Goal: Task Accomplishment & Management: Manage account settings

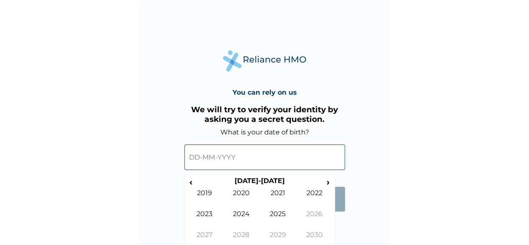
click at [200, 159] on input "text" at bounding box center [264, 157] width 161 height 26
click at [193, 183] on span "‹" at bounding box center [191, 182] width 9 height 10
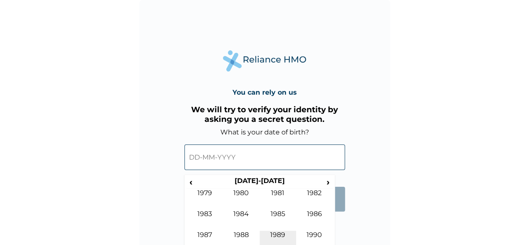
click at [281, 233] on td "1989" at bounding box center [278, 240] width 37 height 21
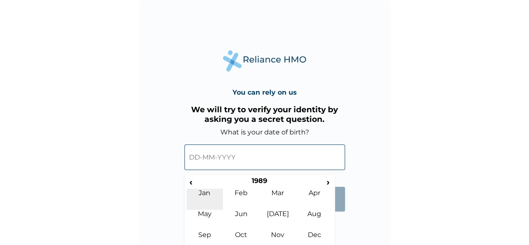
click at [207, 193] on td "Jan" at bounding box center [205, 199] width 37 height 21
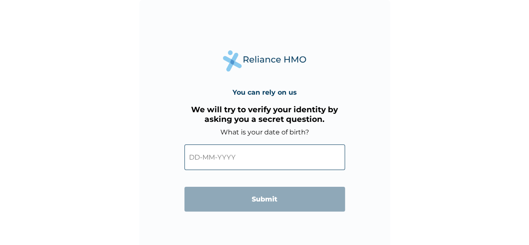
click at [338, 235] on div "You can rely on us We will try to verify your identity by asking you a secret q…" at bounding box center [264, 125] width 251 height 251
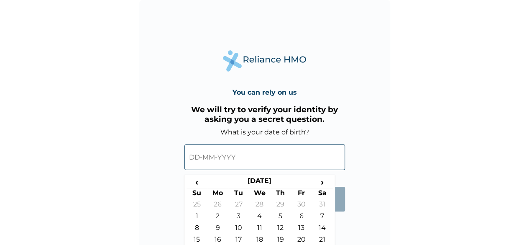
click at [253, 162] on input "text" at bounding box center [264, 157] width 161 height 26
click at [341, 219] on form "What is your date of birth? ‹ January 1989 › Su Mo Tu We Th Fr Sa 25 26 27 28 2…" at bounding box center [264, 174] width 161 height 92
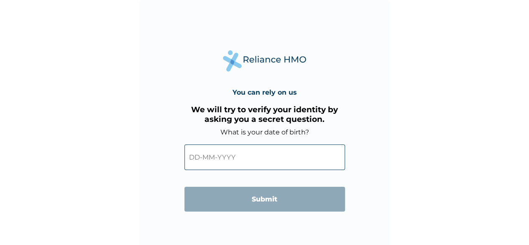
scroll to position [6, 0]
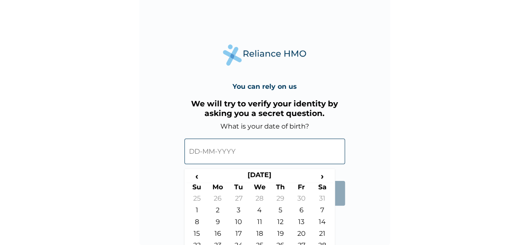
click at [267, 145] on input "text" at bounding box center [264, 151] width 161 height 26
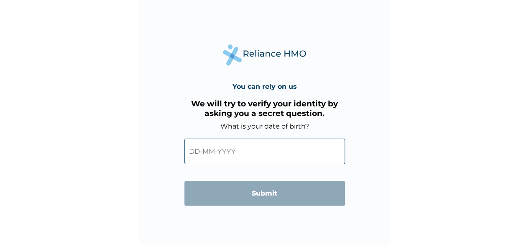
click at [297, 159] on input "text" at bounding box center [264, 151] width 161 height 26
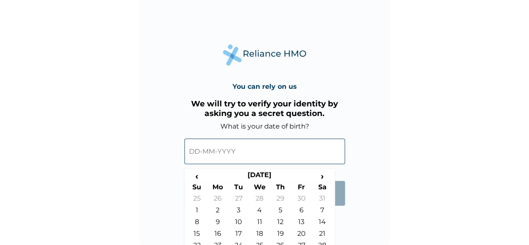
click at [341, 207] on form "What is your date of birth? ‹ January 1989 › Su Mo Tu We Th Fr Sa 25 26 27 28 2…" at bounding box center [264, 168] width 161 height 92
click at [340, 212] on form "What is your date of birth? ‹ January 1989 › Su Mo Tu We Th Fr Sa 25 26 27 28 2…" at bounding box center [264, 168] width 161 height 92
click at [293, 155] on input "text" at bounding box center [264, 151] width 161 height 26
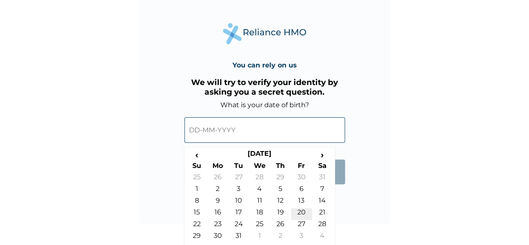
scroll to position [28, 0]
click at [197, 235] on td "29" at bounding box center [197, 237] width 21 height 12
type input "29-01-1989"
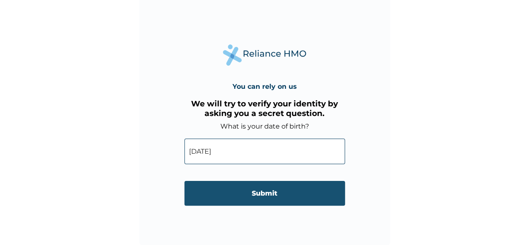
click at [261, 196] on input "Submit" at bounding box center [264, 193] width 161 height 25
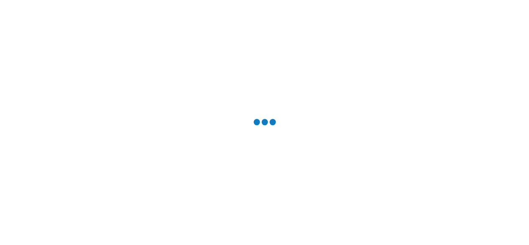
scroll to position [0, 0]
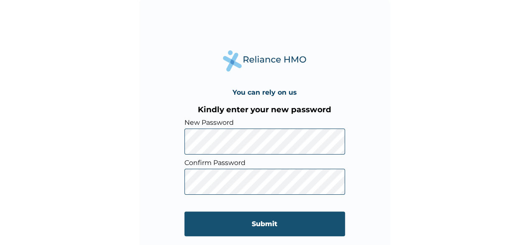
click at [242, 216] on input "Submit" at bounding box center [264, 223] width 161 height 25
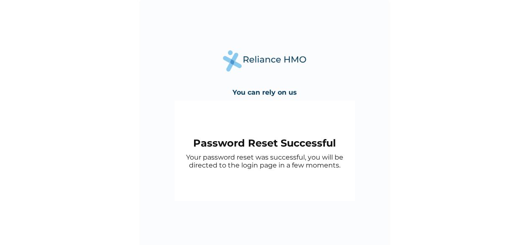
click at [242, 216] on div "You can rely on us Password Reset Successful Your password reset was successful…" at bounding box center [264, 125] width 251 height 251
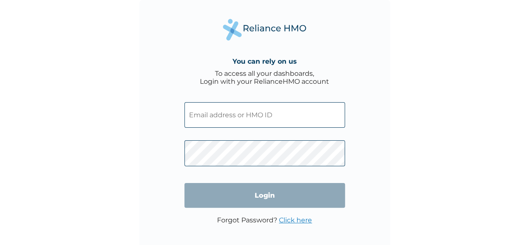
click at [231, 118] on input "text" at bounding box center [264, 115] width 161 height 26
type input "shittuolayinka2@gmail.com"
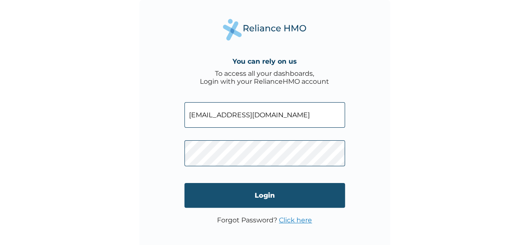
click at [256, 197] on input "Login" at bounding box center [264, 195] width 161 height 25
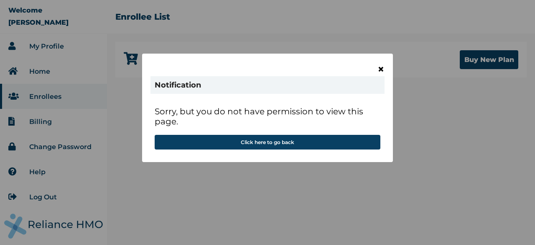
click at [380, 69] on span "×" at bounding box center [381, 69] width 7 height 14
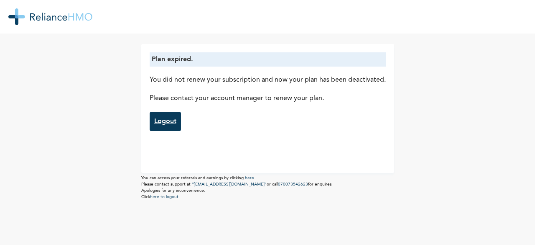
click at [159, 120] on link "Logout" at bounding box center [165, 121] width 31 height 19
